Goal: Find contact information: Find contact information

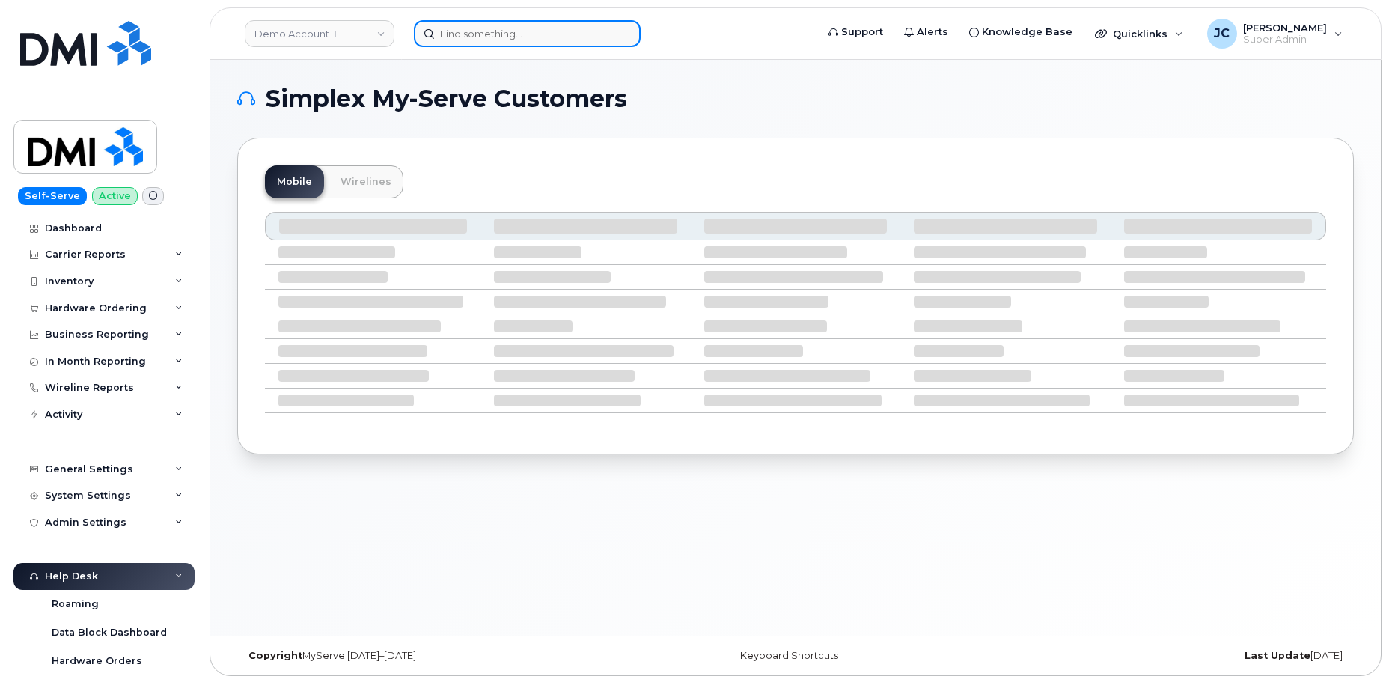
click at [465, 27] on input at bounding box center [527, 33] width 227 height 27
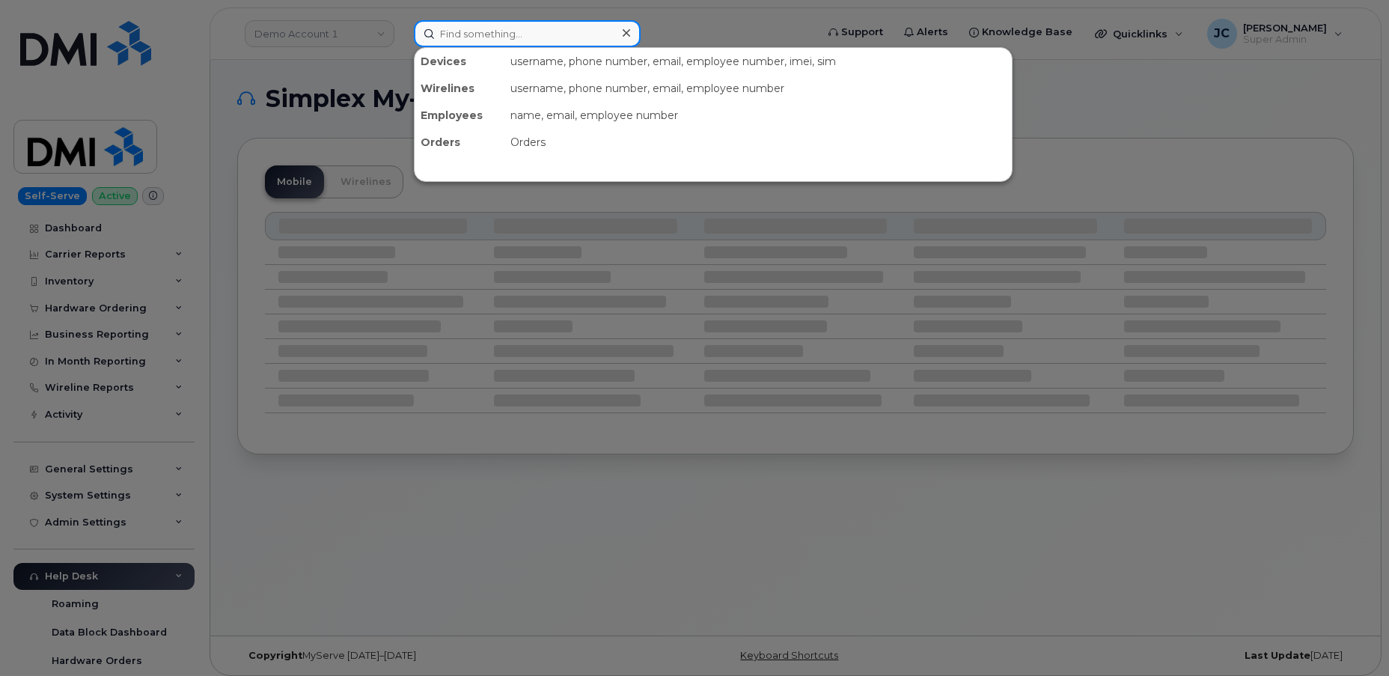
paste input "S: - issue with registers at store #1258 A: - issue is out of scope - escalated…"
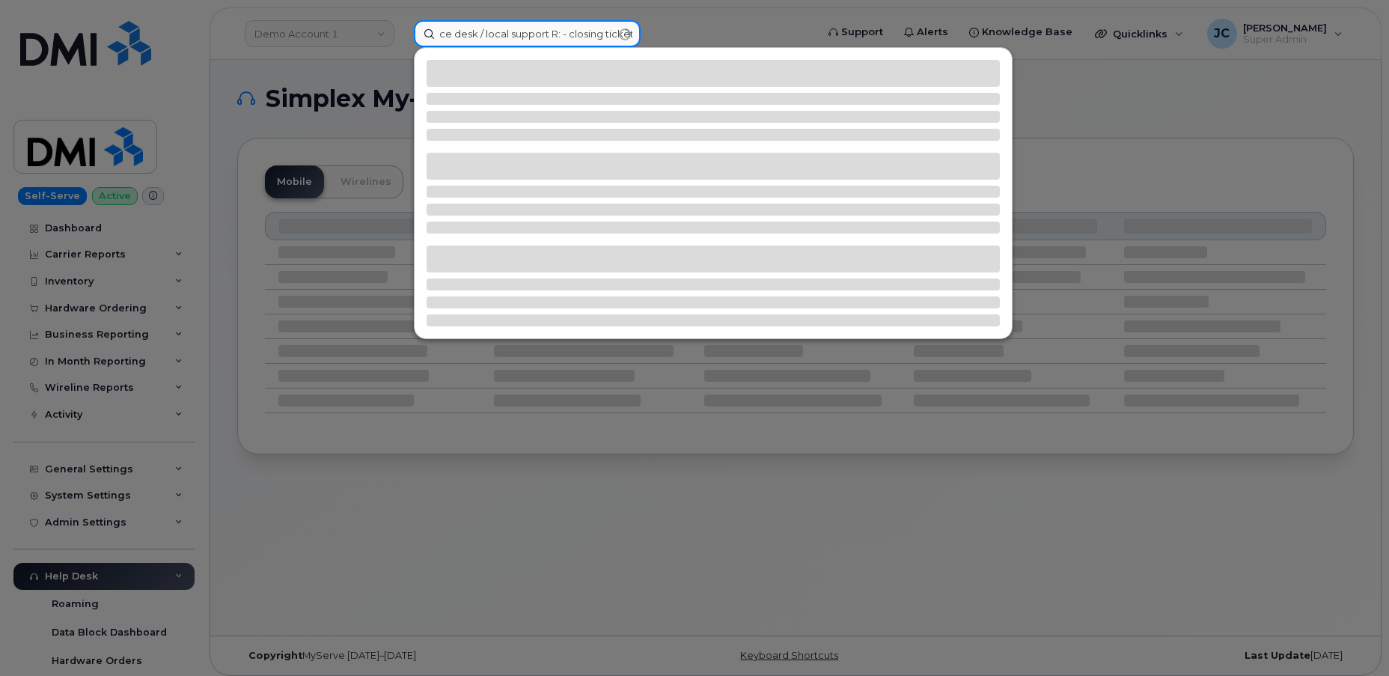
click at [628, 32] on input "S: - issue with registers at store #1258 A: - issue is out of scope - escalated…" at bounding box center [527, 33] width 227 height 27
drag, startPoint x: 626, startPoint y: 31, endPoint x: 379, endPoint y: 34, distance: 247.0
click at [402, 34] on div "S: - issue with registers at store #1258 A: - issue is out of scope - escalated…" at bounding box center [610, 33] width 416 height 27
type input "t"
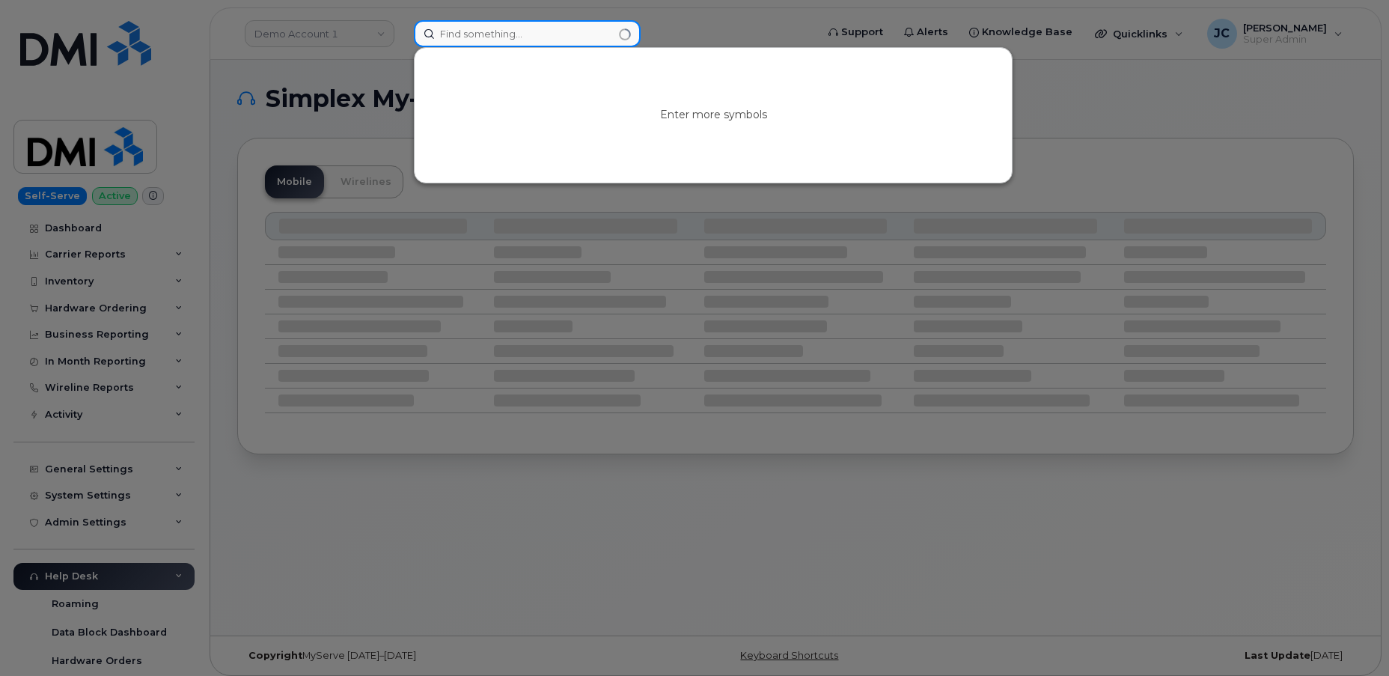
click at [513, 27] on input at bounding box center [527, 33] width 227 height 27
paste input "Rhonda Hunsacker"
drag, startPoint x: 573, startPoint y: 20, endPoint x: 559, endPoint y: 34, distance: 19.6
click at [570, 22] on input "Rhonda Hunsacker" at bounding box center [527, 33] width 227 height 27
click at [555, 35] on input "Rhonda Hunsacker" at bounding box center [527, 33] width 227 height 27
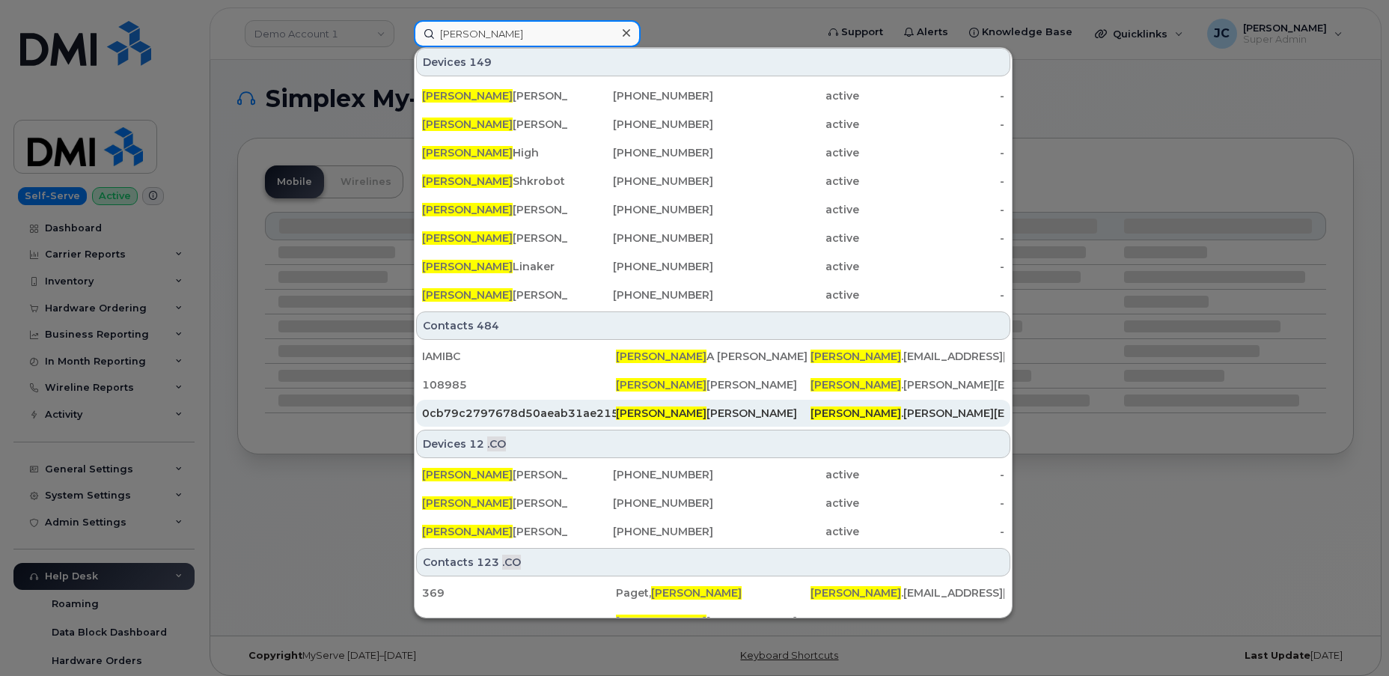
scroll to position [384, 0]
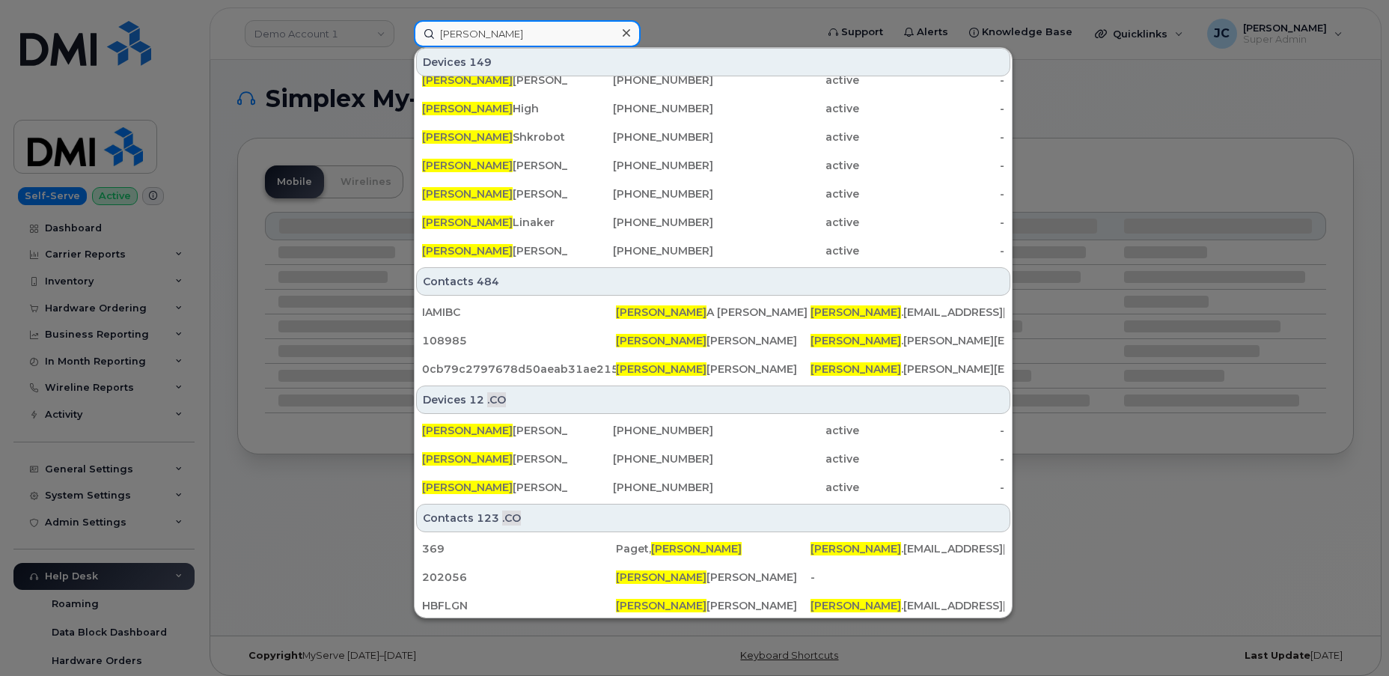
click at [510, 29] on input "Rhonda" at bounding box center [527, 33] width 227 height 27
drag, startPoint x: 512, startPoint y: 37, endPoint x: 399, endPoint y: 40, distance: 113.1
click at [402, 40] on div "Rhonda Devices 149 Rhonda Mouland 587-217-4788 active - Rhonda Burge 403-507-54…" at bounding box center [610, 33] width 416 height 27
paste input "Rhonda Hunzicker"
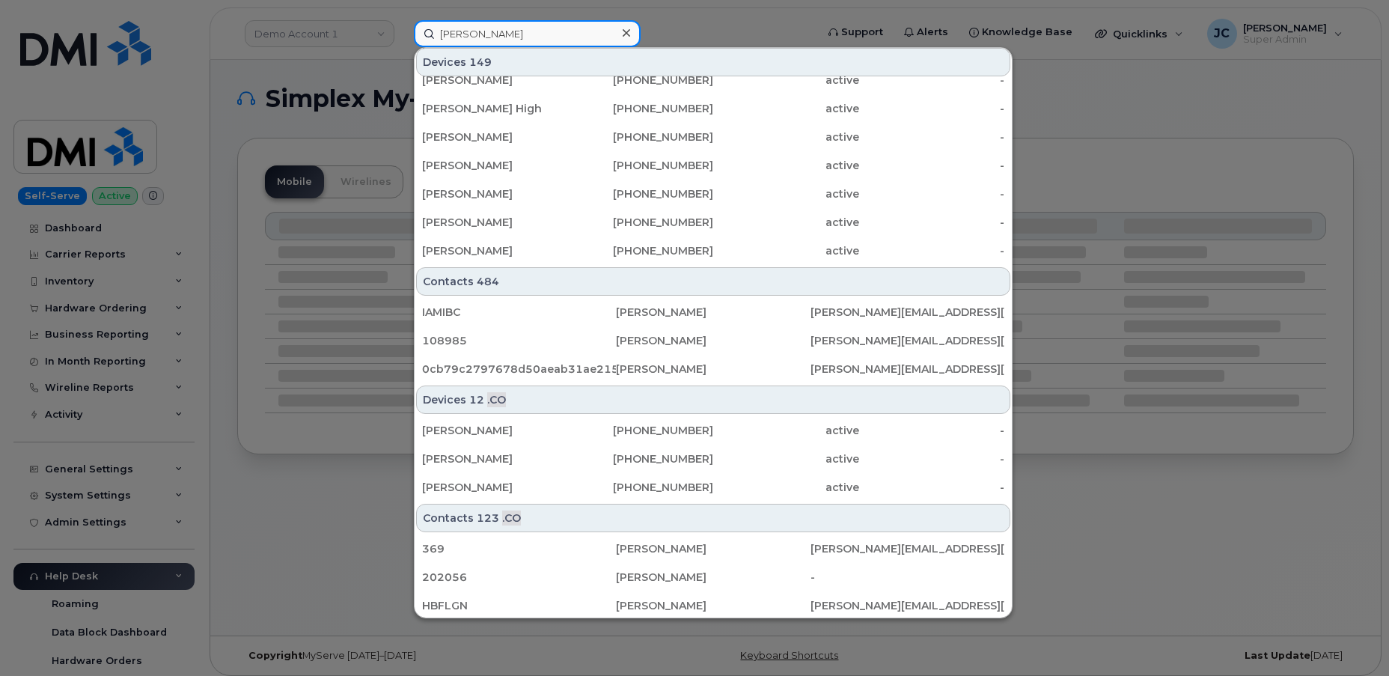
scroll to position [0, 0]
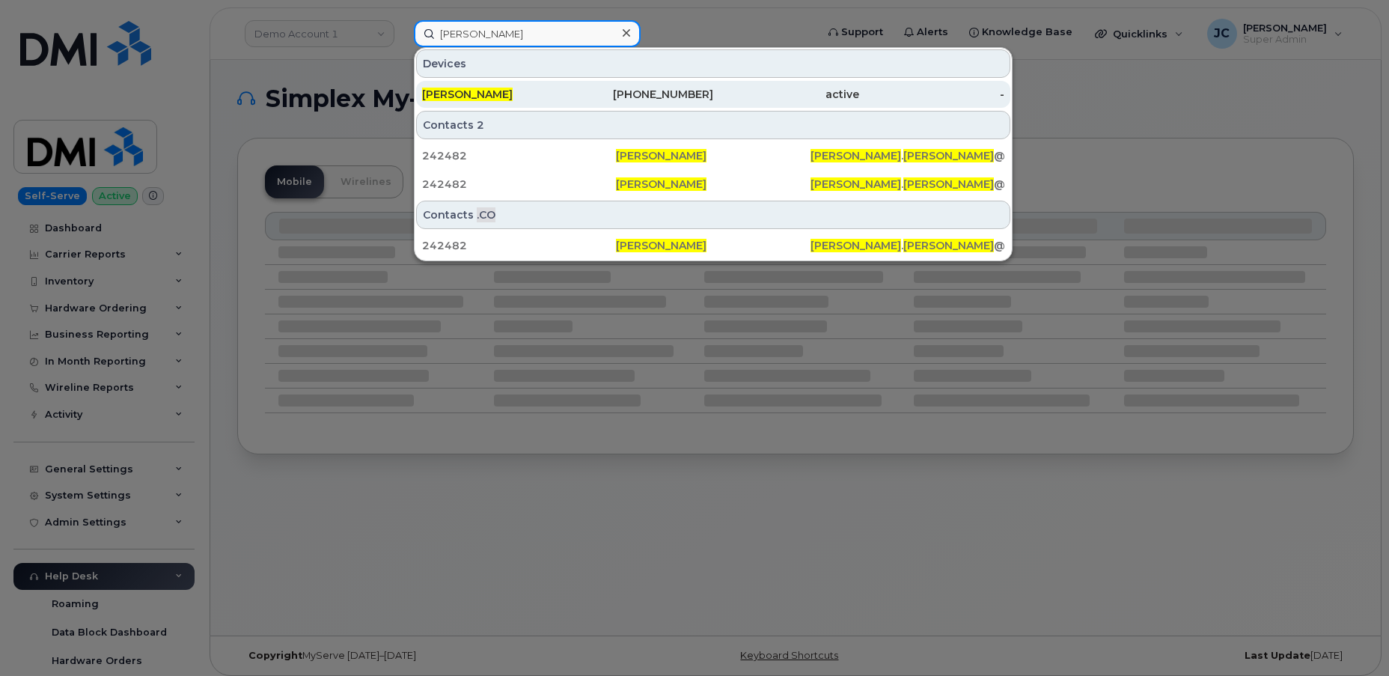
type input "Rhonda Hunzicker"
click at [507, 94] on span "RHONDA HUNZICKER" at bounding box center [467, 94] width 91 height 13
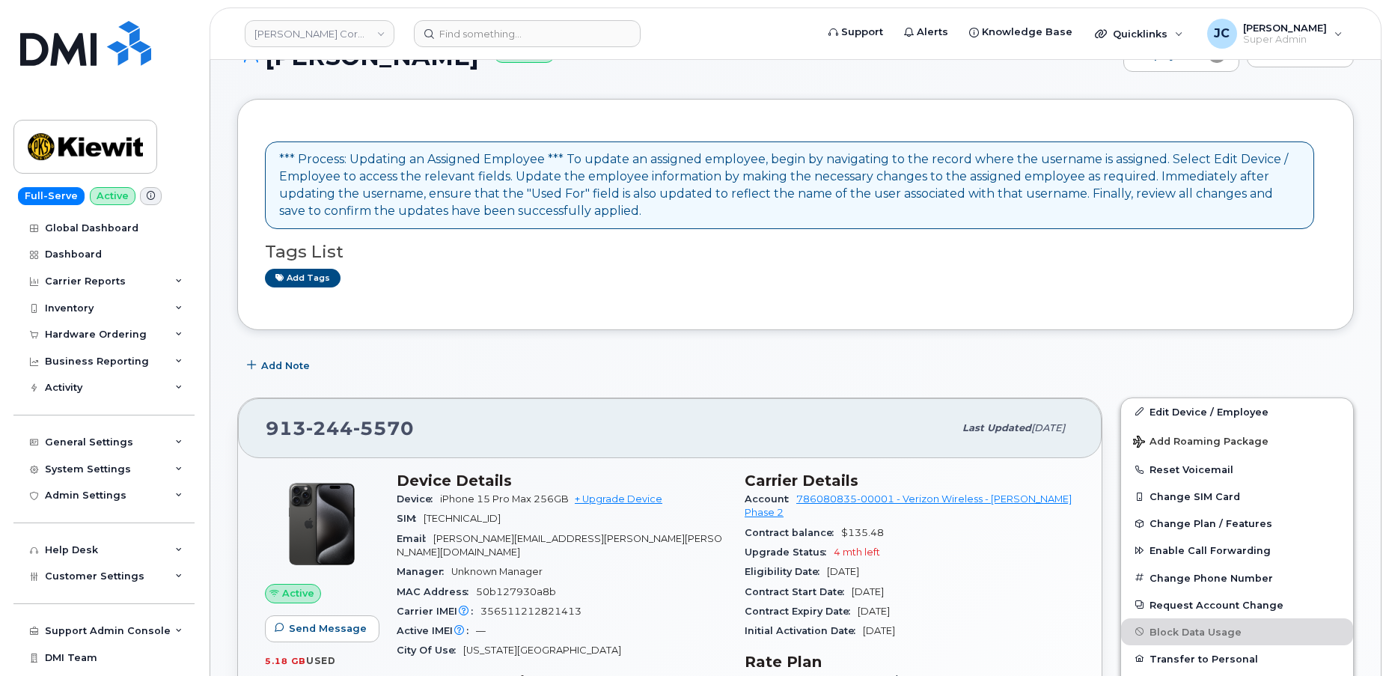
scroll to position [67, 0]
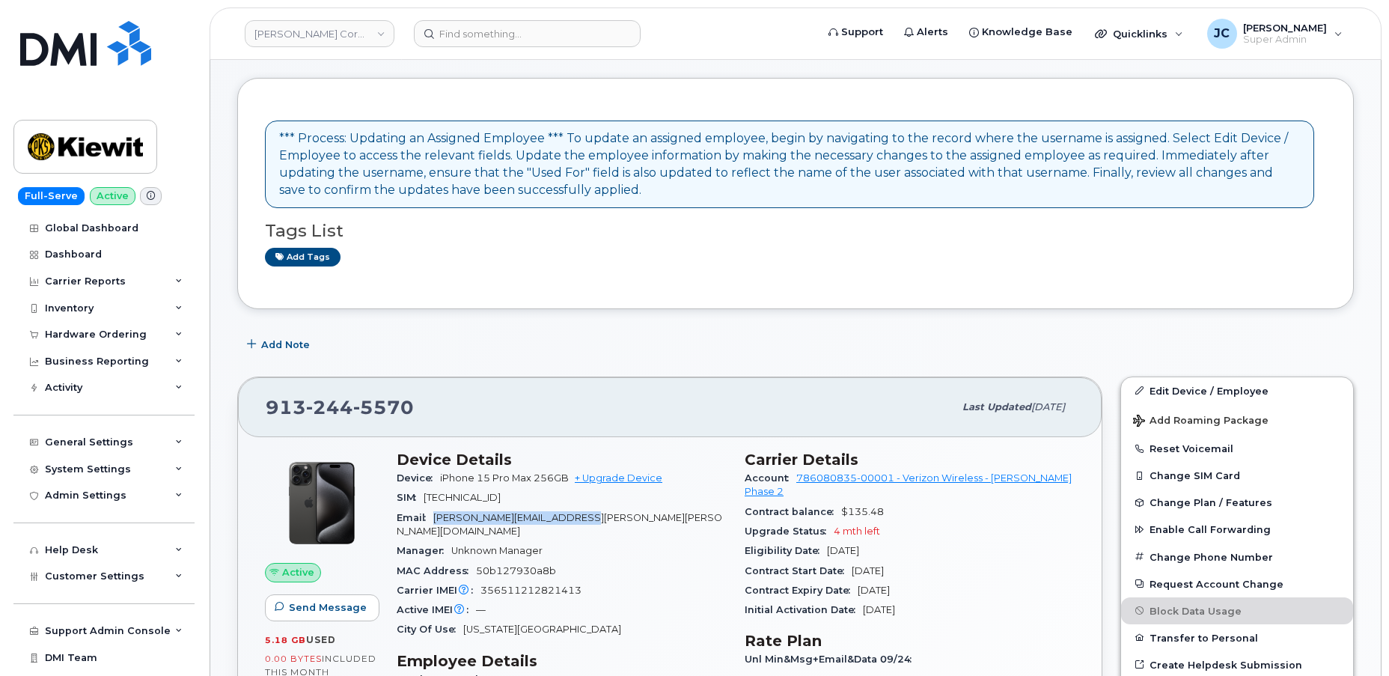
drag, startPoint x: 623, startPoint y: 517, endPoint x: 447, endPoint y: 518, distance: 176.6
click at [433, 522] on div "Email RHONDA.HUNZICKER@KIEWIT.COM" at bounding box center [562, 525] width 330 height 34
copy span "RHONDA.HUNZICKER@KIEWIT.COM"
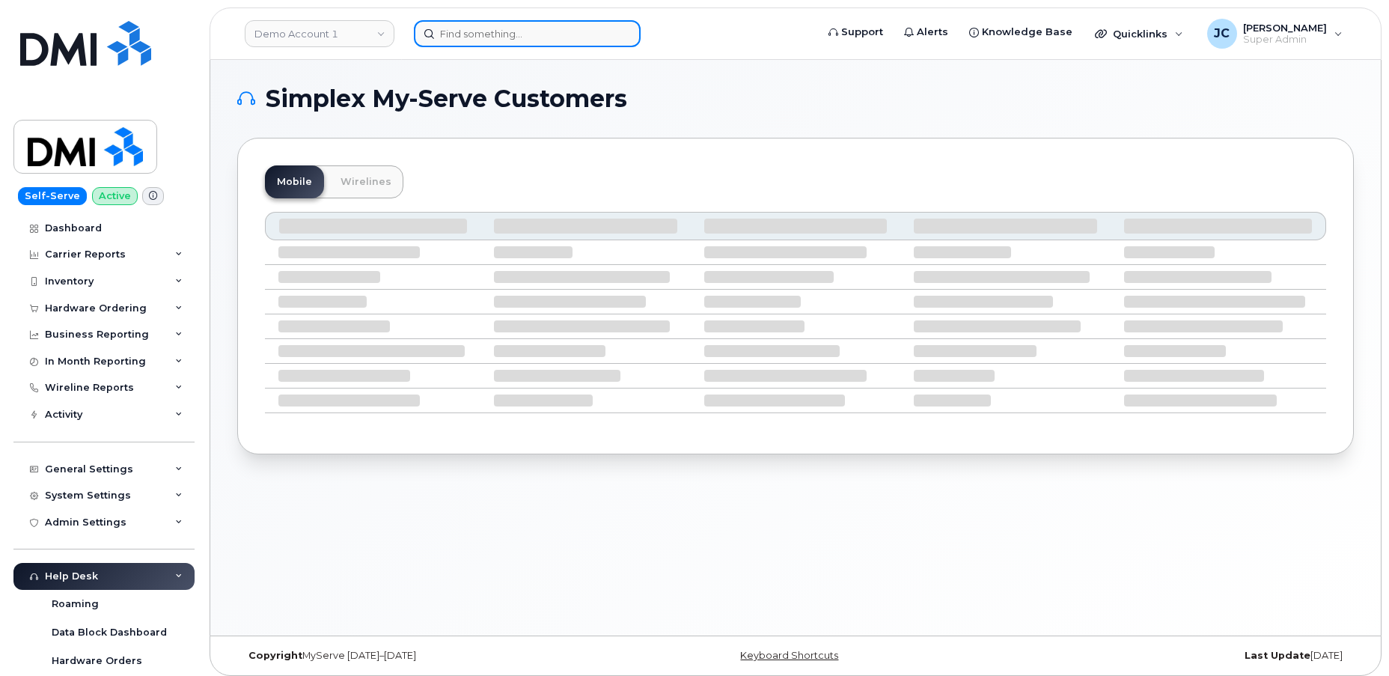
click at [471, 41] on input at bounding box center [527, 33] width 227 height 27
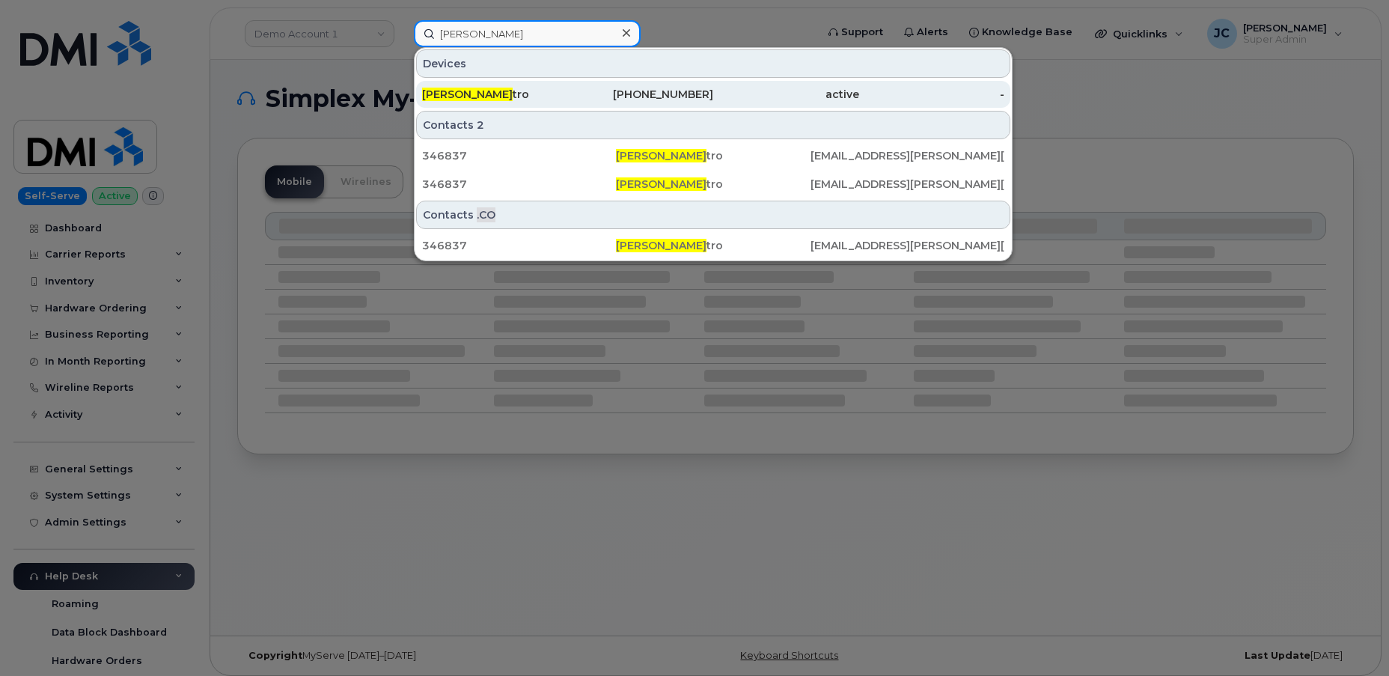
type input "norman decas"
click at [689, 87] on div "307-262-7738" at bounding box center [641, 94] width 146 height 15
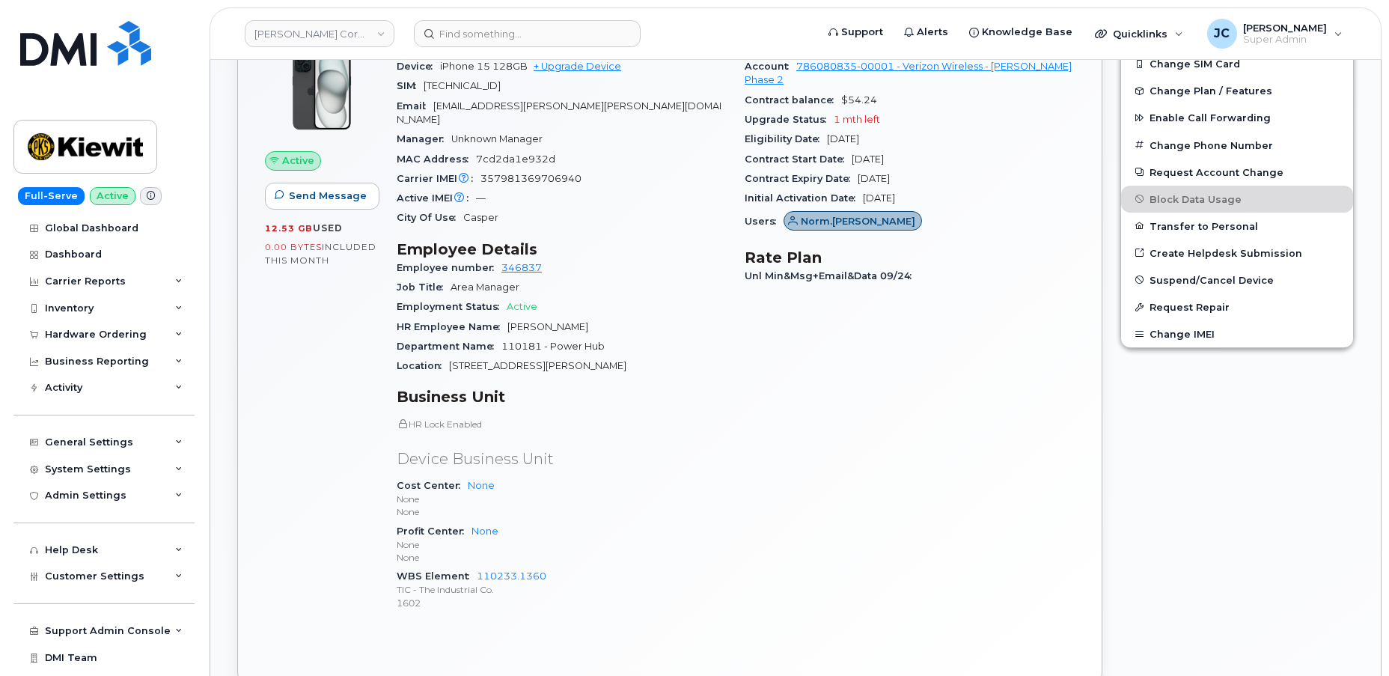
scroll to position [544, 0]
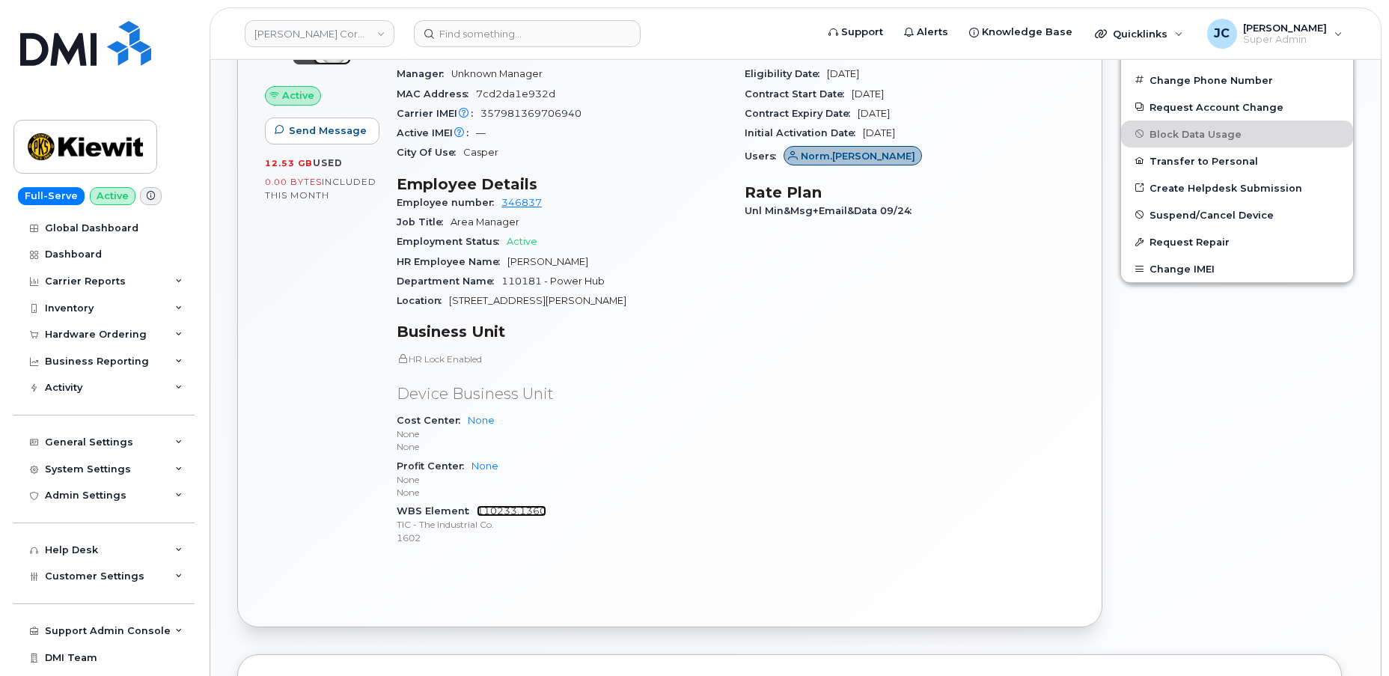
click at [506, 505] on link "110233.1360" at bounding box center [512, 510] width 70 height 11
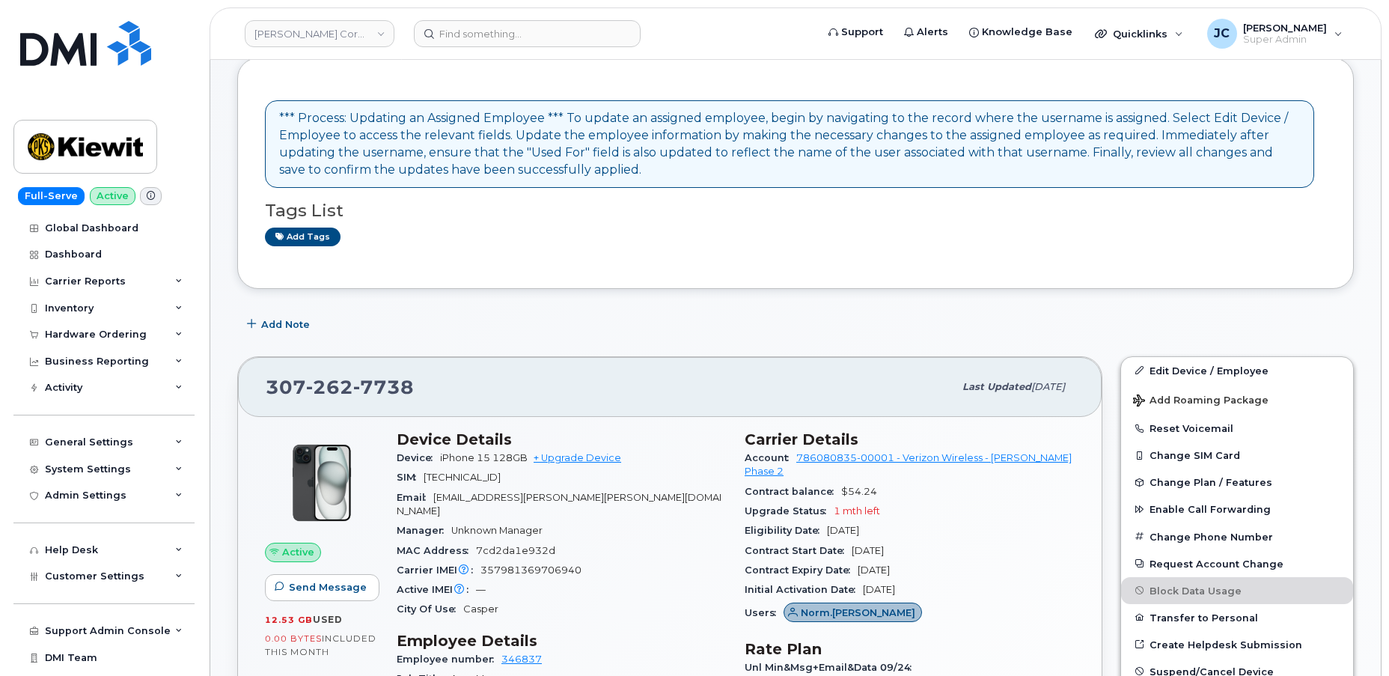
scroll to position [67, 0]
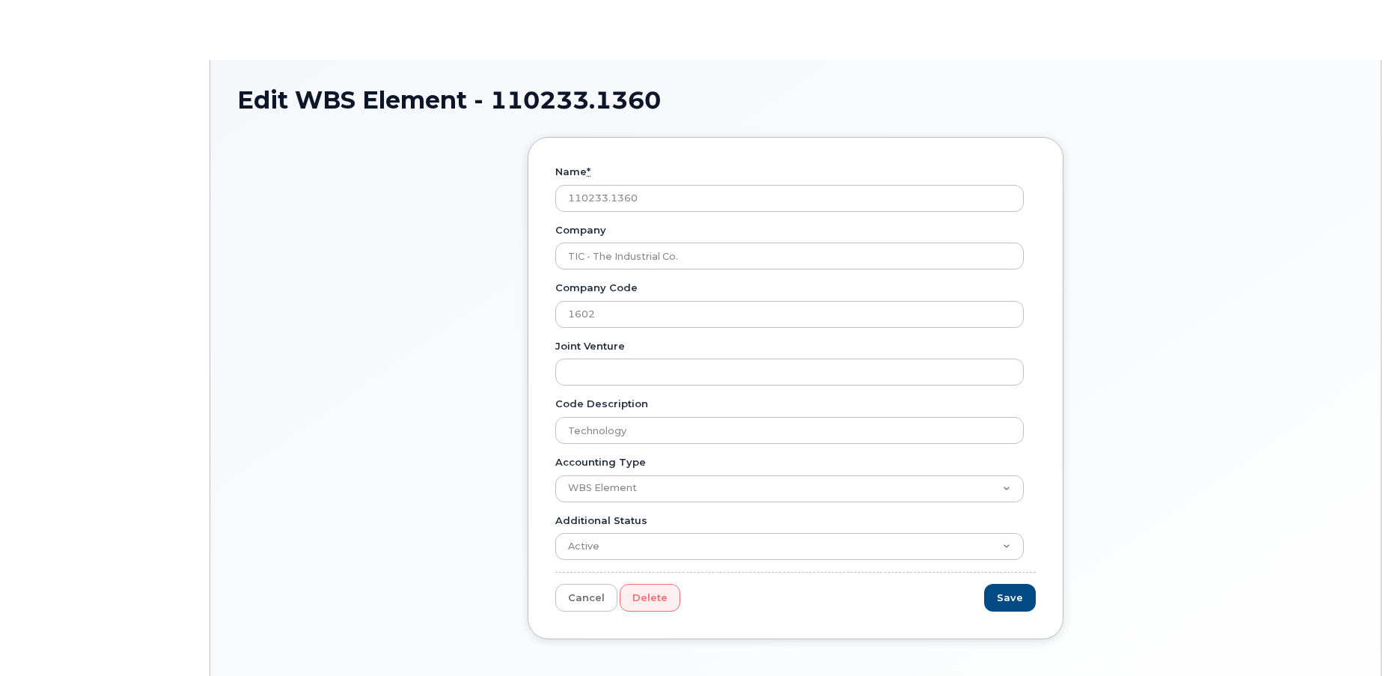
type input "Technology"
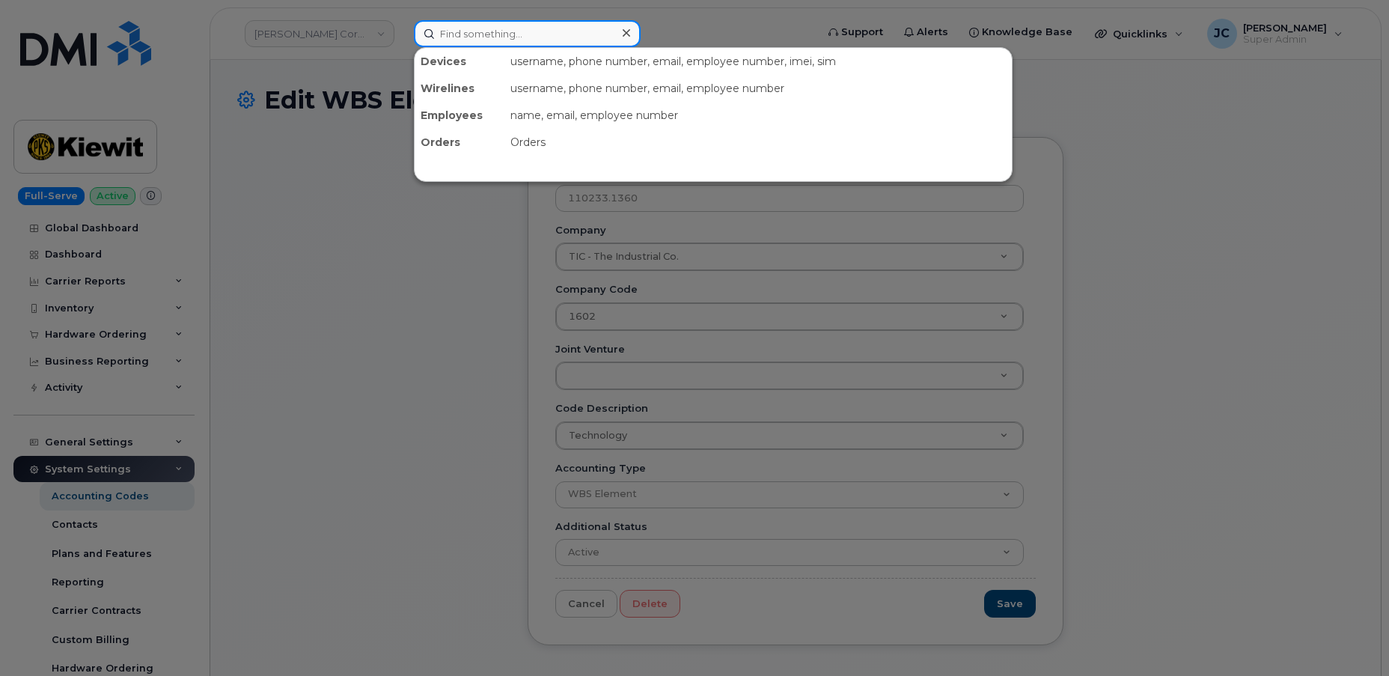
click at [487, 37] on input at bounding box center [527, 33] width 227 height 27
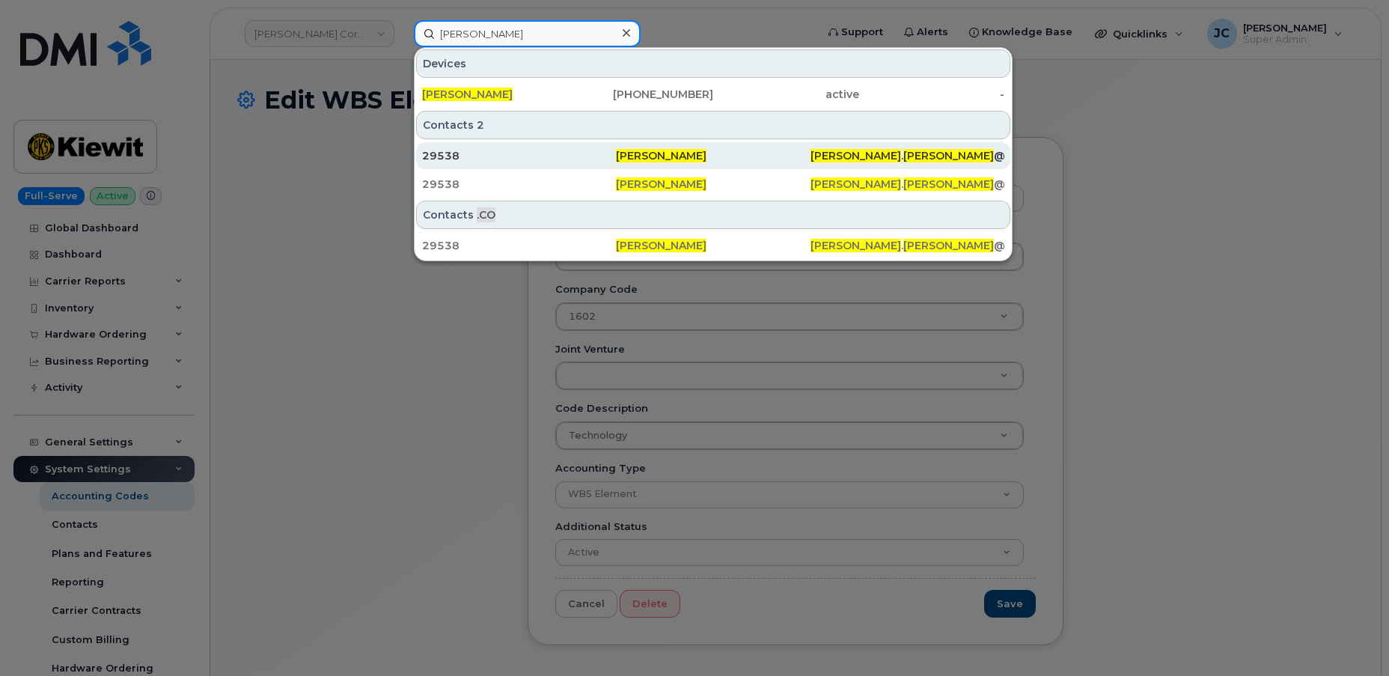
type input "andrew gardner"
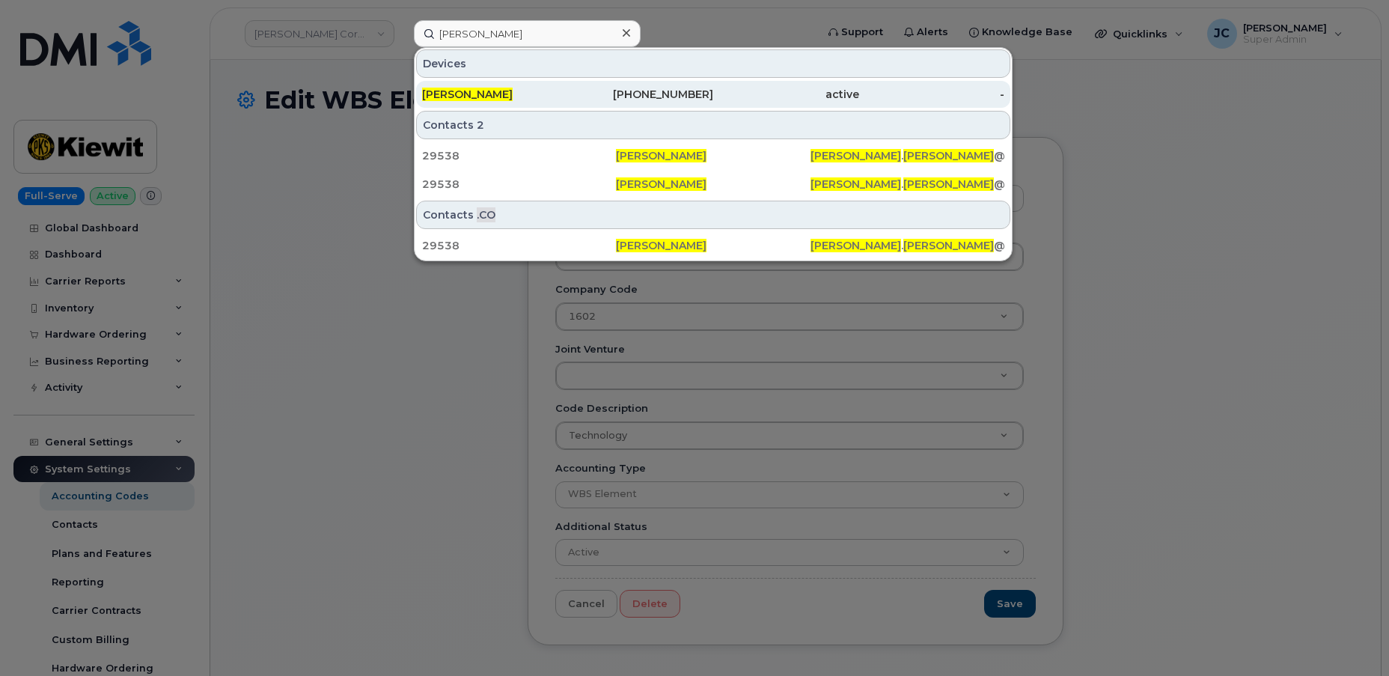
click at [499, 91] on span "[PERSON_NAME]" at bounding box center [467, 94] width 91 height 13
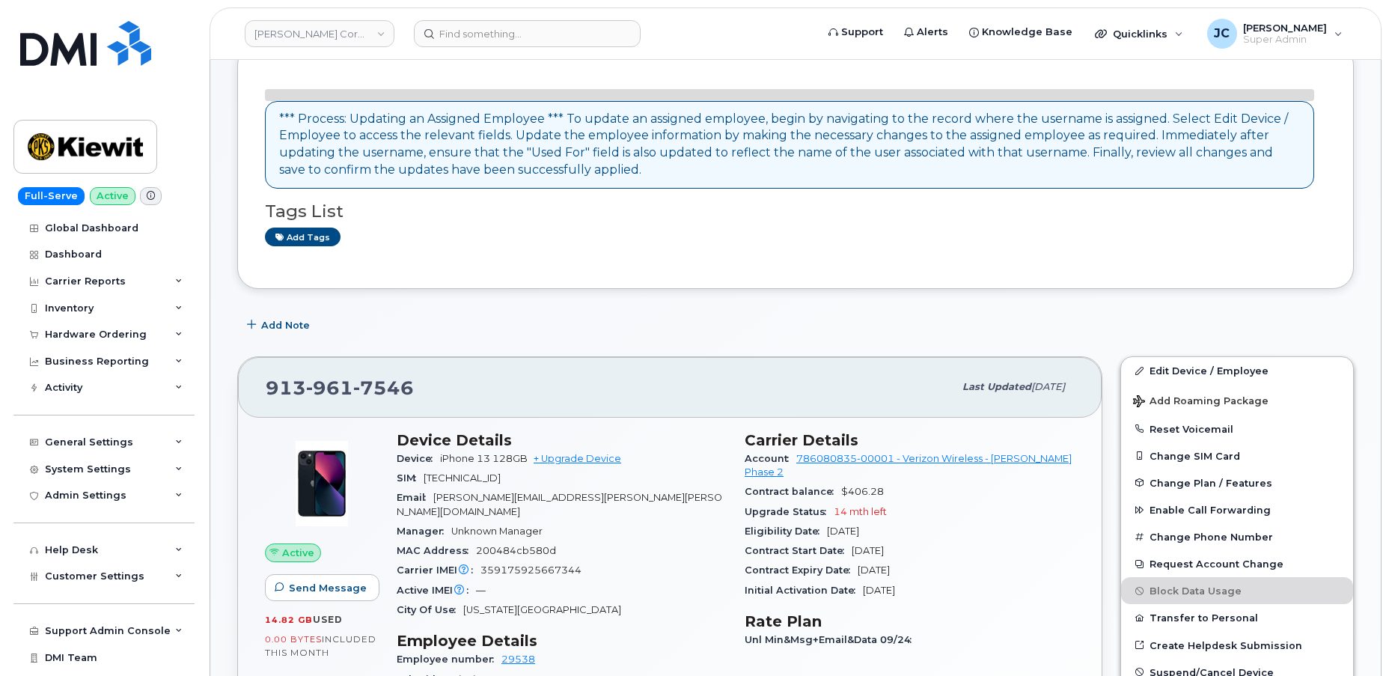
scroll to position [135, 0]
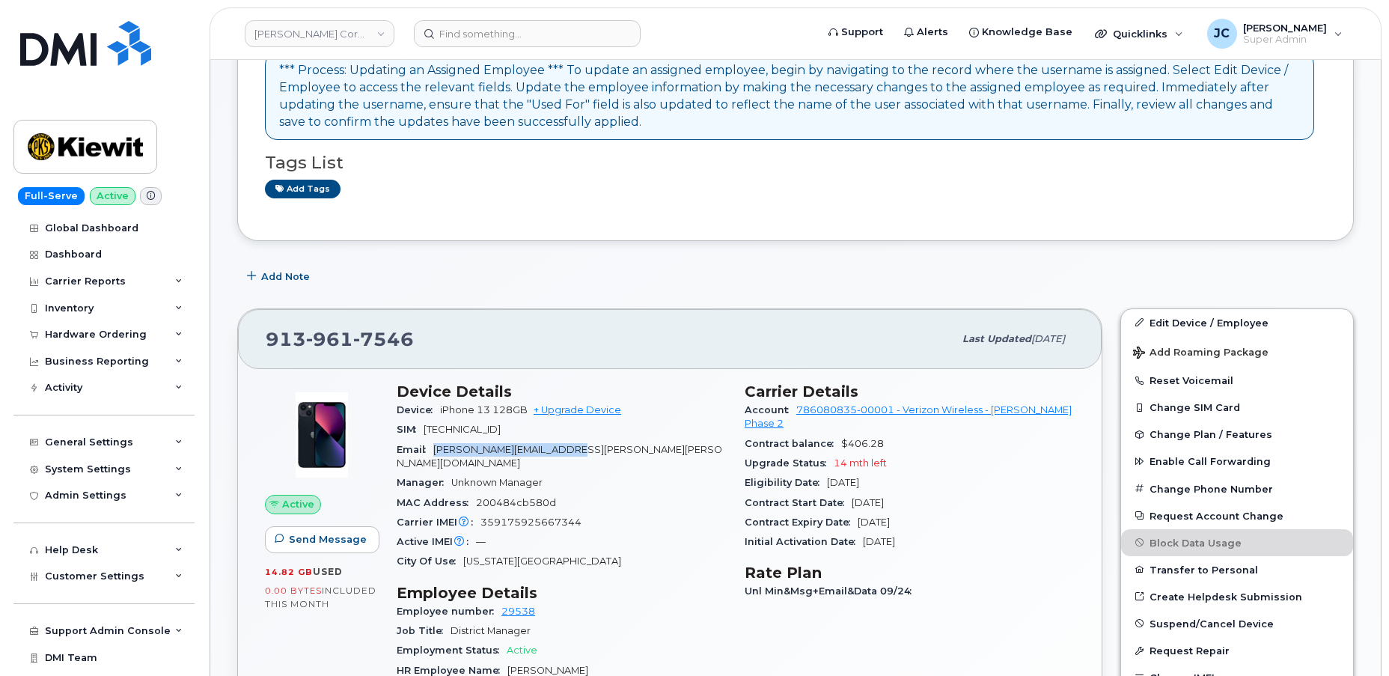
drag, startPoint x: 614, startPoint y: 446, endPoint x: 434, endPoint y: 448, distance: 179.6
click at [435, 449] on div "Email [PERSON_NAME][EMAIL_ADDRESS][PERSON_NAME][PERSON_NAME][DOMAIN_NAME]" at bounding box center [562, 457] width 330 height 34
copy span "[PERSON_NAME][EMAIL_ADDRESS][PERSON_NAME][PERSON_NAME][DOMAIN_NAME]"
